Goal: Task Accomplishment & Management: Complete application form

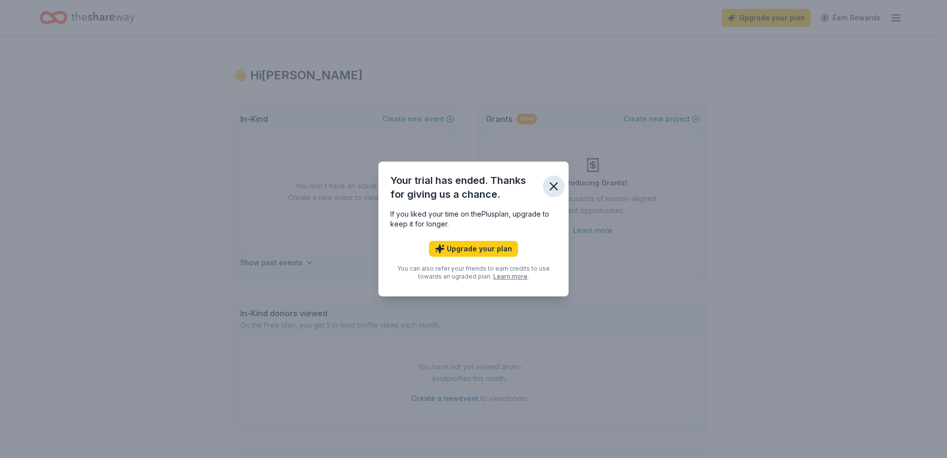
click at [554, 186] on icon "button" at bounding box center [554, 186] width 7 height 7
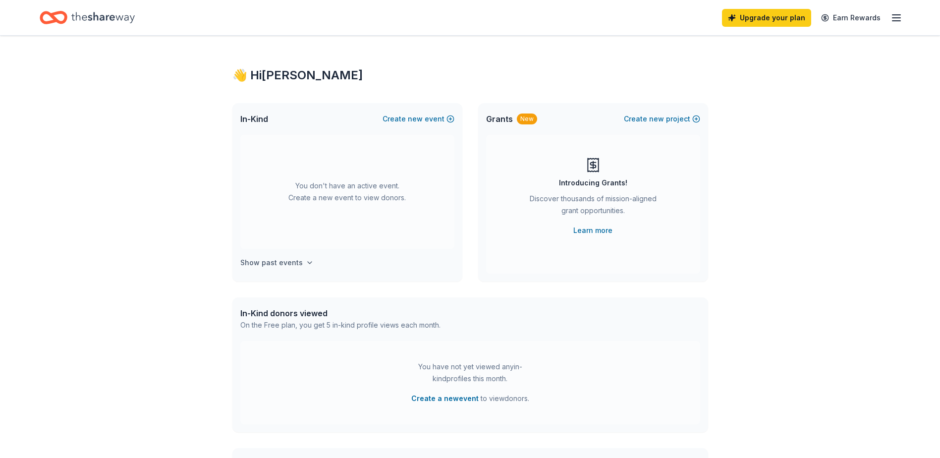
click at [308, 263] on icon "button" at bounding box center [310, 263] width 4 height 2
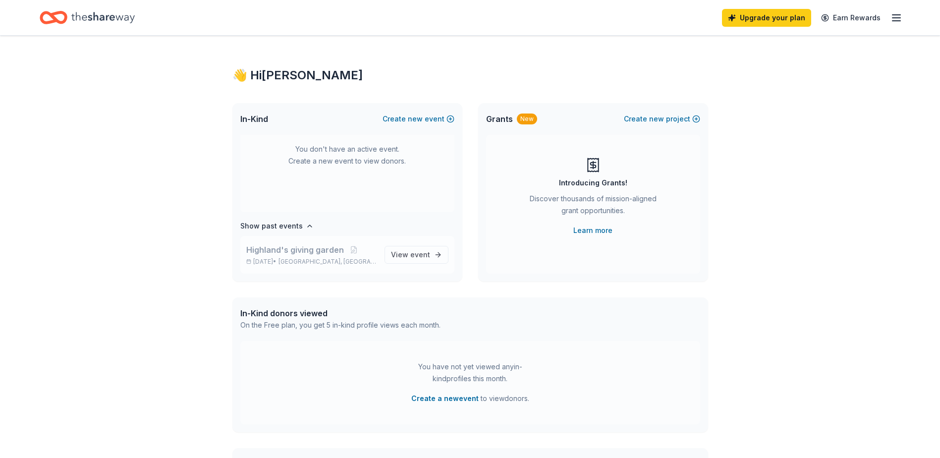
click at [314, 260] on span "[GEOGRAPHIC_DATA], [GEOGRAPHIC_DATA]" at bounding box center [327, 262] width 98 height 8
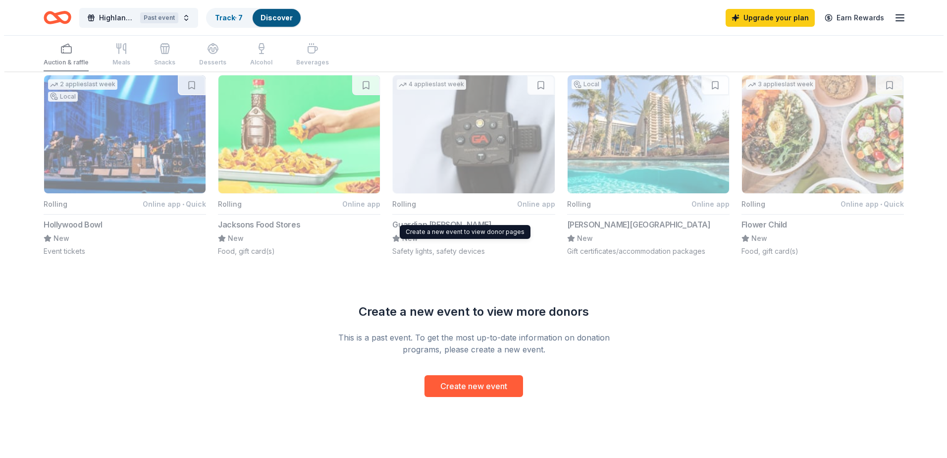
scroll to position [713, 0]
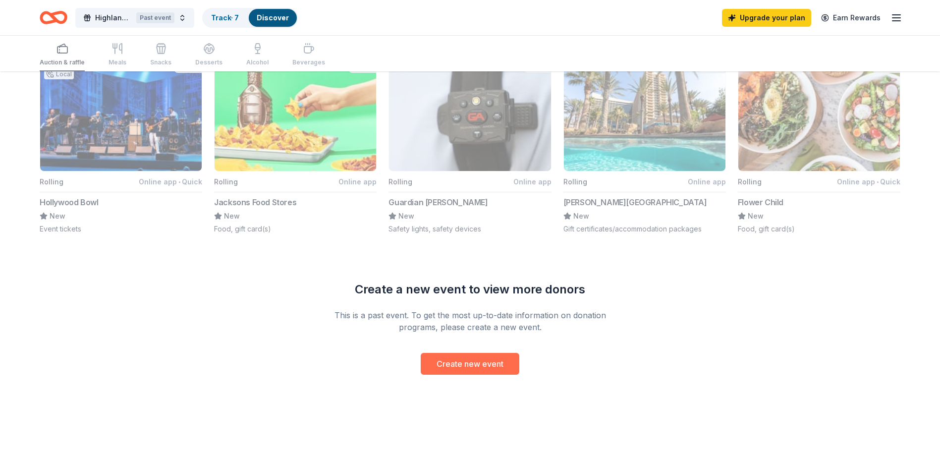
click at [490, 365] on button "Create new event" at bounding box center [470, 364] width 99 height 22
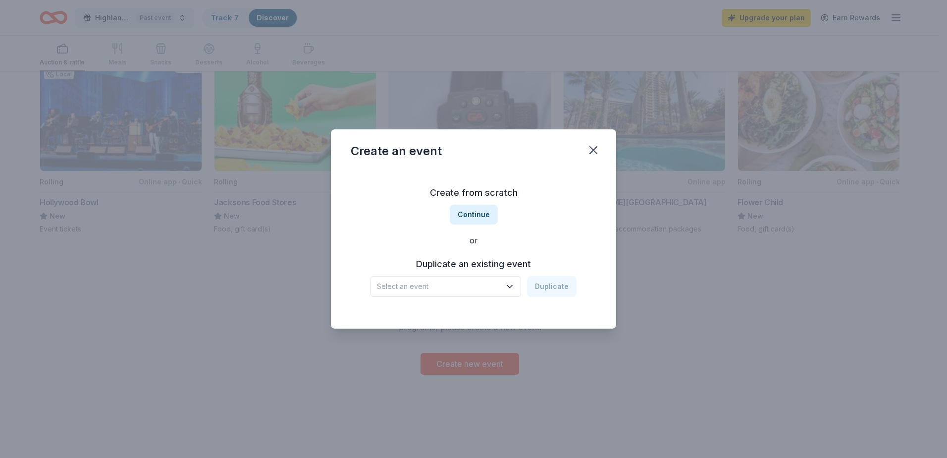
click at [473, 284] on span "Select an event" at bounding box center [439, 286] width 124 height 12
click at [482, 211] on div "Create from scratch Continue or Duplicate an existing event Select an event Dup…" at bounding box center [474, 241] width 246 height 144
click at [482, 211] on button "Continue" at bounding box center [474, 215] width 48 height 20
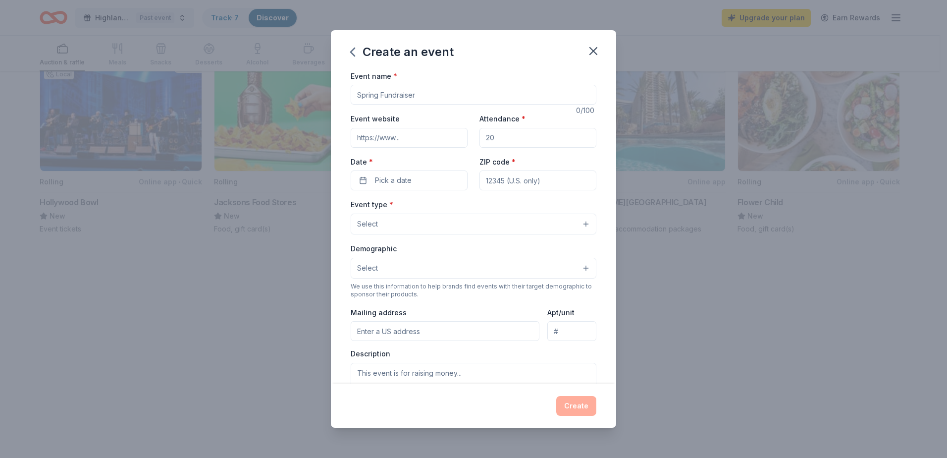
click at [391, 95] on input "Event name *" at bounding box center [474, 95] width 246 height 20
type input "raffle"
drag, startPoint x: 511, startPoint y: 136, endPoint x: 483, endPoint y: 136, distance: 28.7
click at [483, 136] on input "Attendance *" at bounding box center [538, 138] width 117 height 20
type input "100"
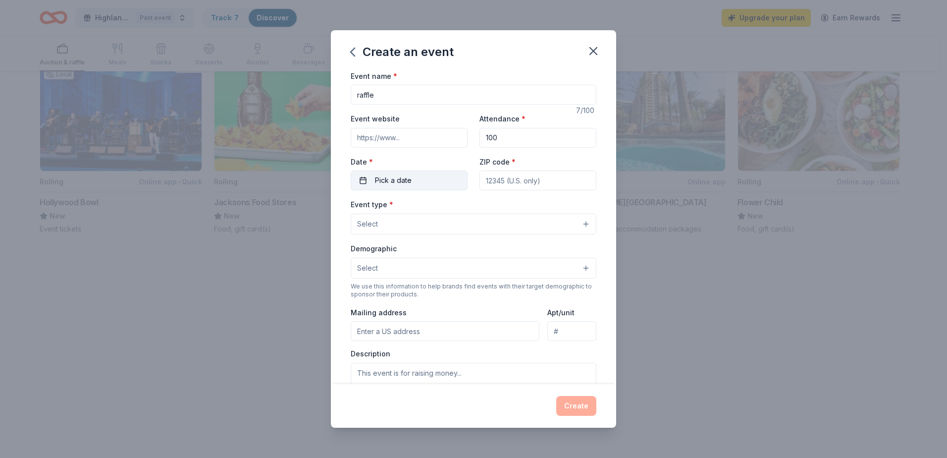
click at [400, 176] on span "Pick a date" at bounding box center [393, 180] width 37 height 12
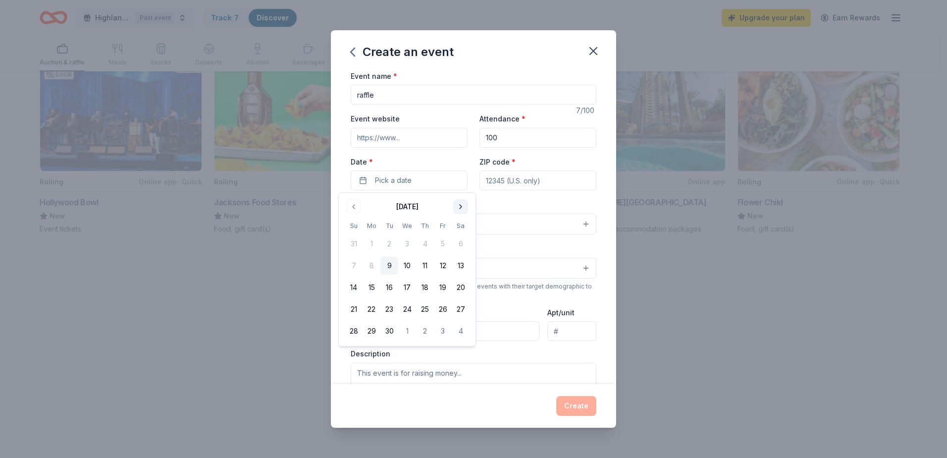
click at [461, 208] on button "Go to next month" at bounding box center [461, 207] width 14 height 14
click at [462, 208] on button "Go to next month" at bounding box center [461, 207] width 14 height 14
click at [465, 237] on button "6" at bounding box center [461, 244] width 18 height 18
click at [483, 182] on input "ZIP code *" at bounding box center [538, 180] width 117 height 20
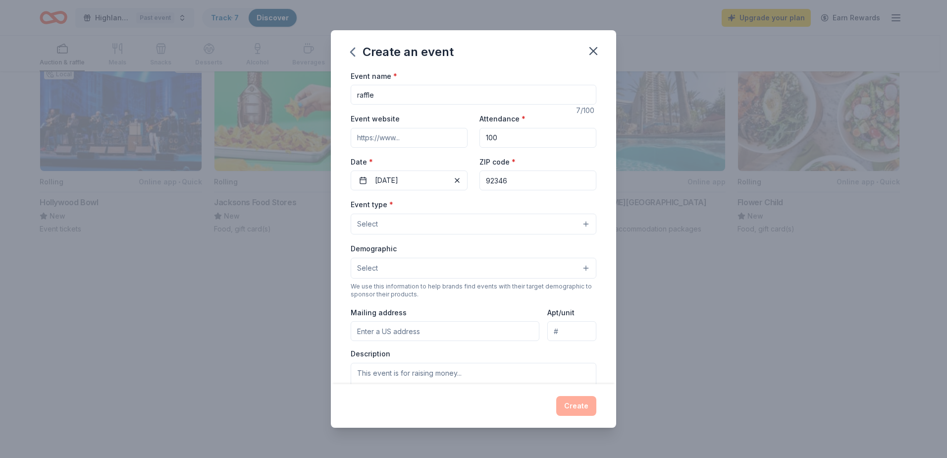
type input "92346"
click at [431, 226] on button "Select" at bounding box center [474, 224] width 246 height 21
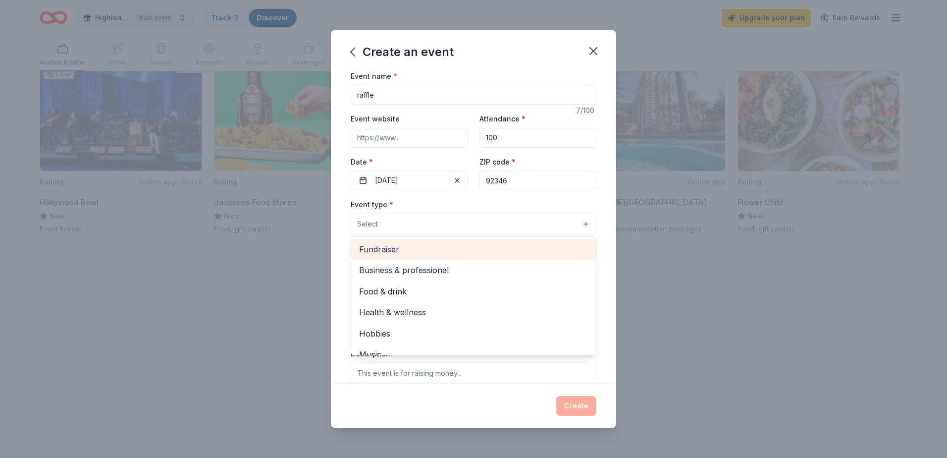
click at [429, 254] on span "Fundraiser" at bounding box center [473, 249] width 229 height 13
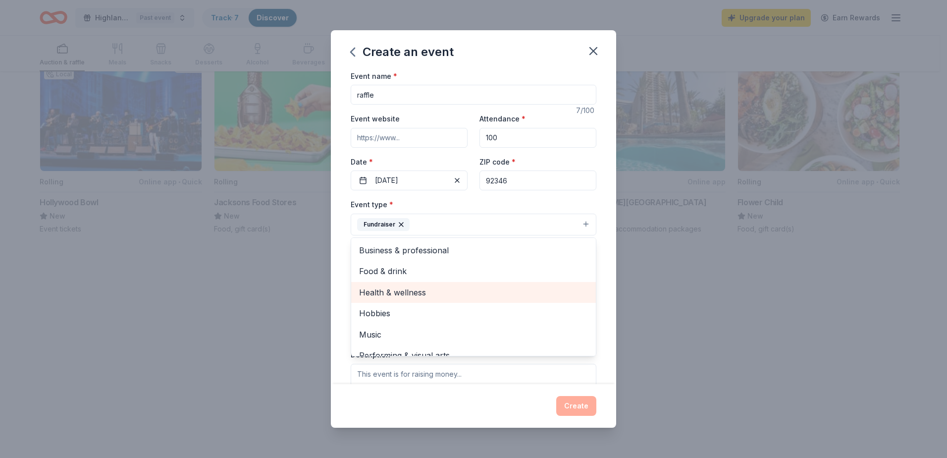
scroll to position [12, 0]
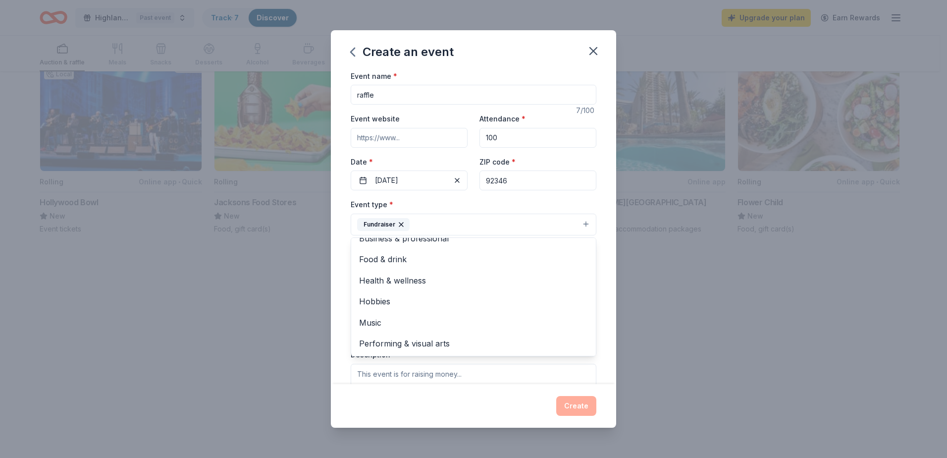
click at [449, 204] on div "Event type * Fundraiser Business & professional Food & drink Health & wellness …" at bounding box center [474, 216] width 246 height 37
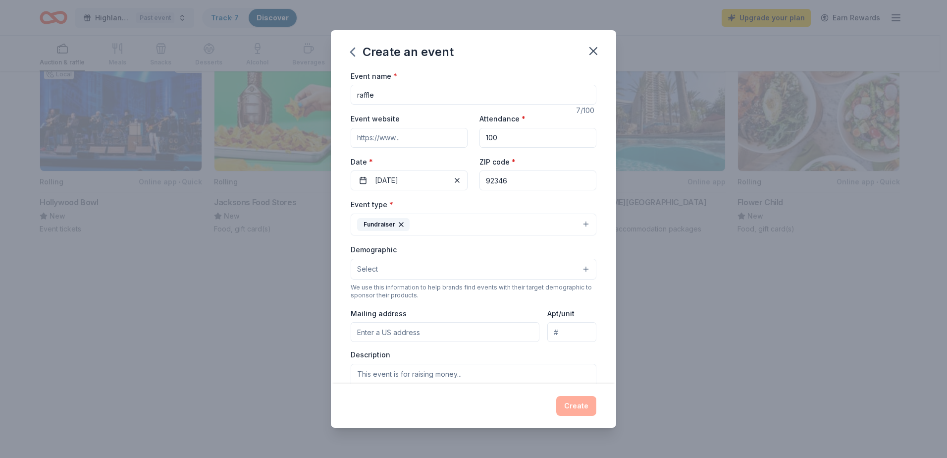
click at [423, 271] on button "Select" at bounding box center [474, 269] width 246 height 21
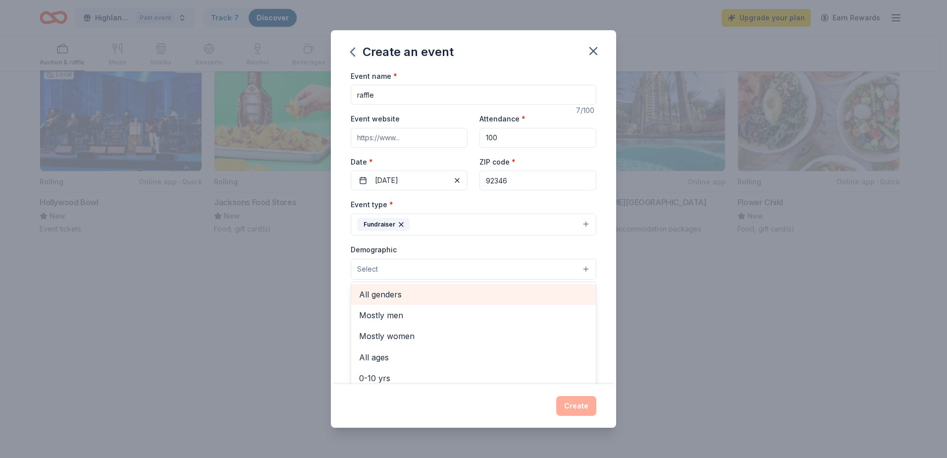
click at [435, 296] on span "All genders" at bounding box center [473, 294] width 229 height 13
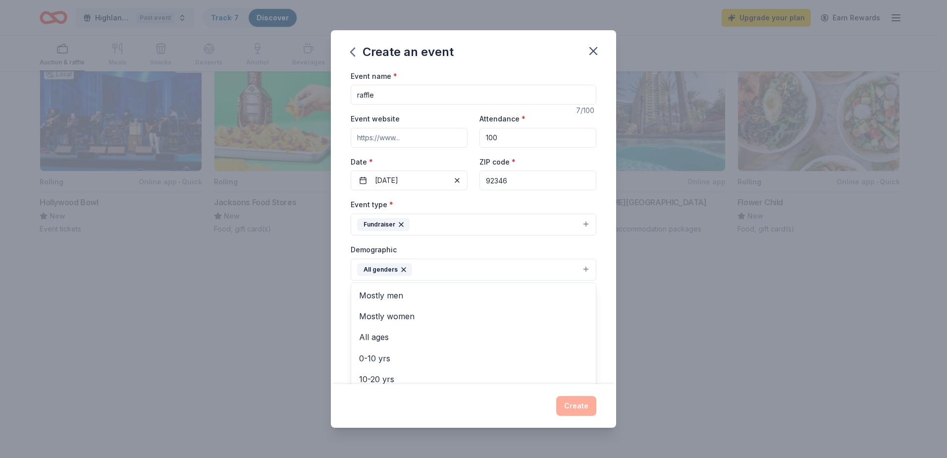
click at [340, 236] on div "Event name * raffle 7 /100 Event website Attendance * 100 Date * [DATE] ZIP cod…" at bounding box center [473, 227] width 285 height 315
click at [405, 337] on input "Mailing address" at bounding box center [445, 333] width 189 height 20
type input "[STREET_ADDRESS]"
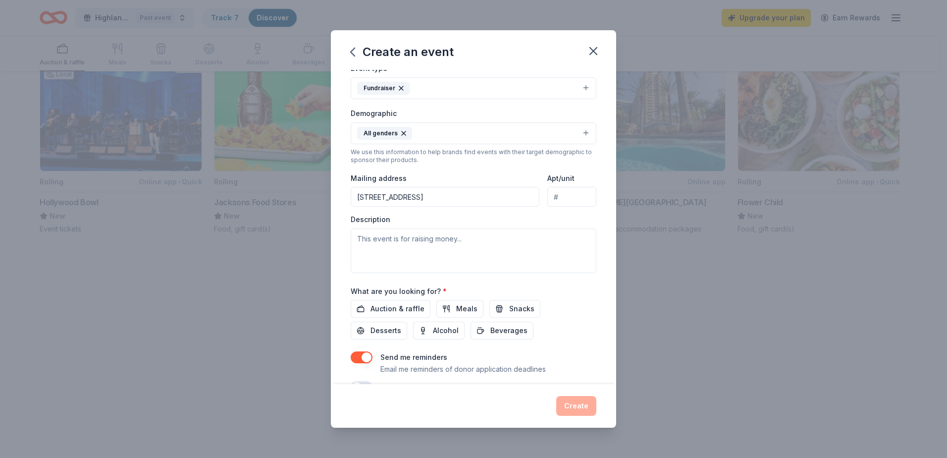
scroll to position [149, 0]
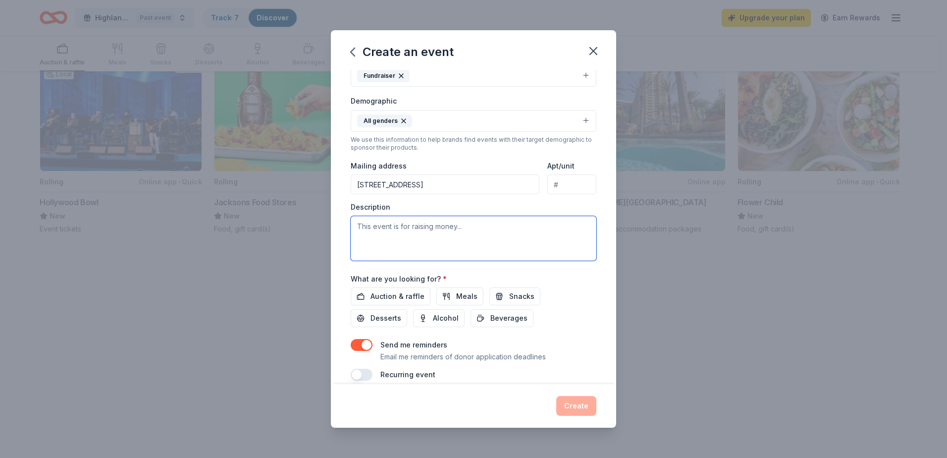
click at [425, 246] on textarea at bounding box center [474, 238] width 246 height 45
paste textarea "• Food Security – donating fresh, organic fruits and vegetables to local food b…"
type textarea "• Food Security – donating fresh, organic fruits and vegetables to local food b…"
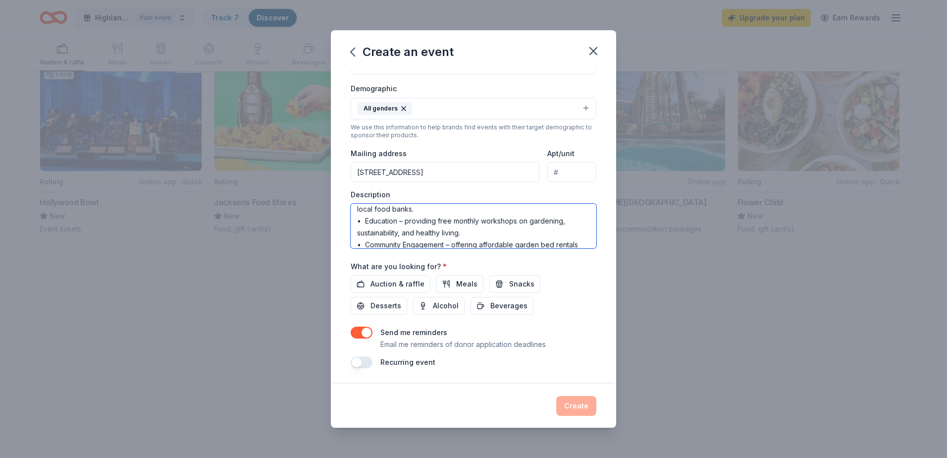
scroll to position [0, 0]
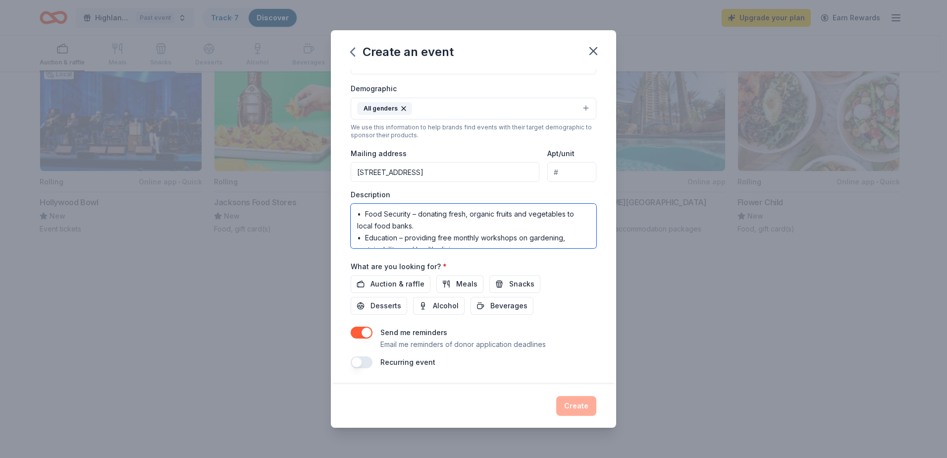
drag, startPoint x: 484, startPoint y: 229, endPoint x: 319, endPoint y: 195, distance: 169.0
click at [319, 195] on div "Create an event Event name * raffle 7 /100 Event website Attendance * 100 Date …" at bounding box center [473, 229] width 947 height 458
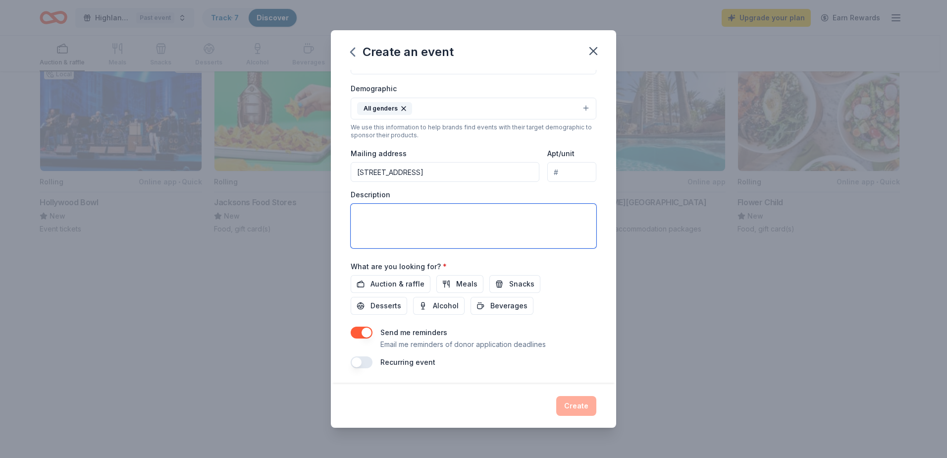
paste textarea "As our garden has grown, so have the costs of maintenance and operation. To con…"
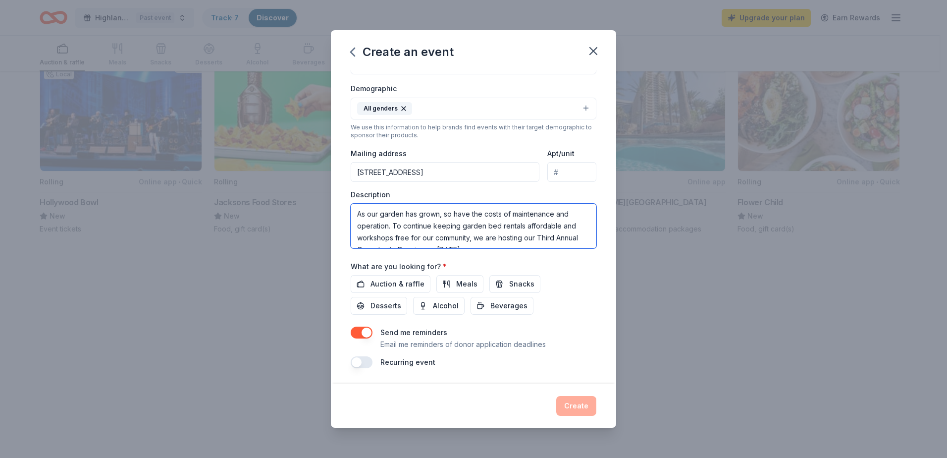
scroll to position [6, 0]
type textarea "As our garden has grown, so have the costs of maintenance and operation. To con…"
click at [377, 282] on span "Auction & raffle" at bounding box center [398, 284] width 54 height 12
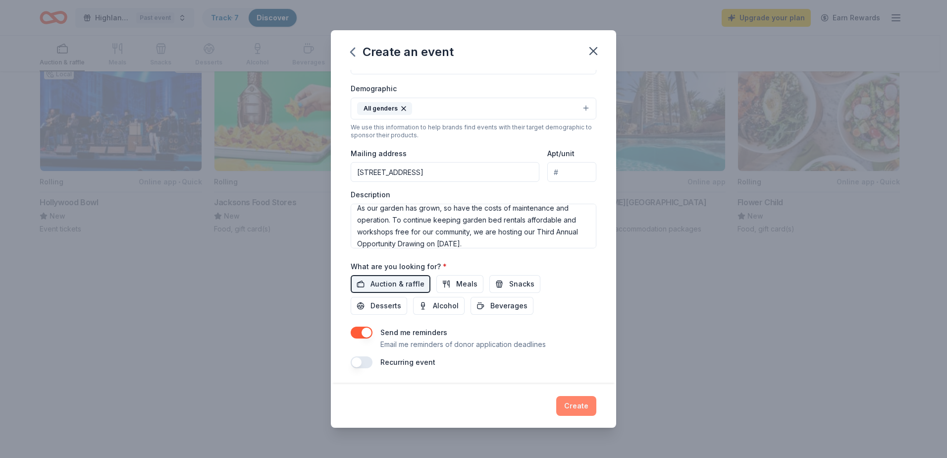
click at [580, 400] on button "Create" at bounding box center [576, 406] width 40 height 20
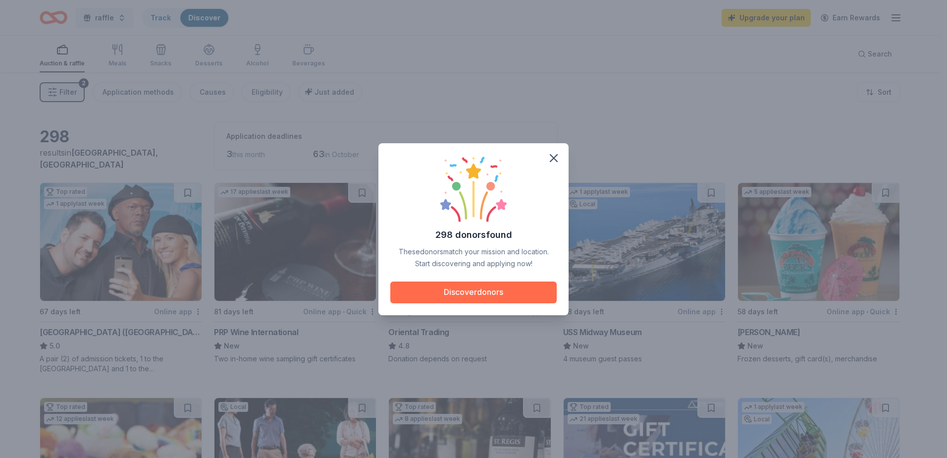
click at [509, 294] on button "Discover donors" at bounding box center [473, 292] width 166 height 22
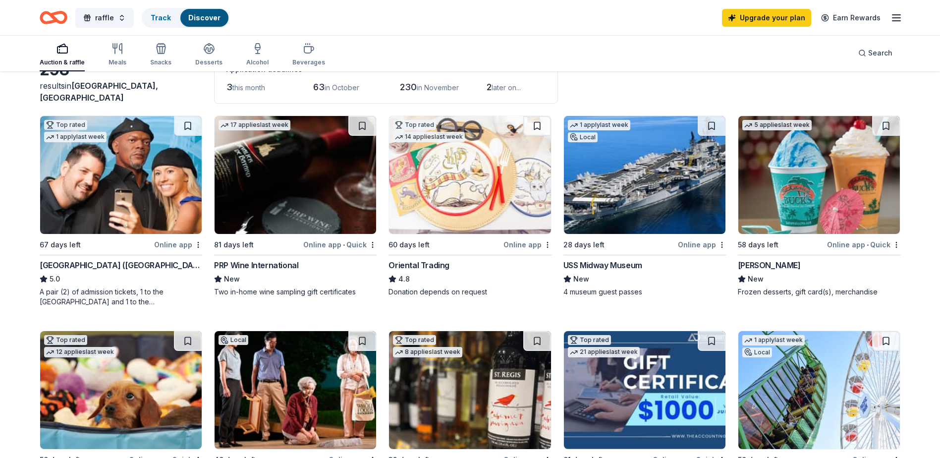
scroll to position [99, 0]
